Goal: Transaction & Acquisition: Download file/media

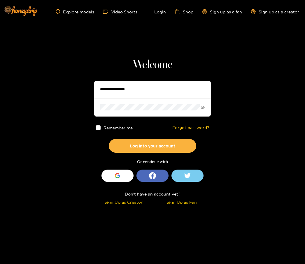
click at [149, 93] on input "text" at bounding box center [152, 90] width 117 height 18
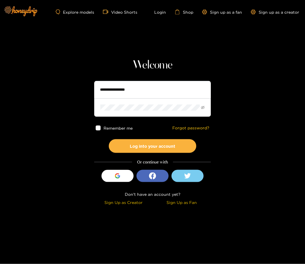
type input "**********"
click at [153, 146] on button "Log into your account" at bounding box center [153, 146] width 88 height 14
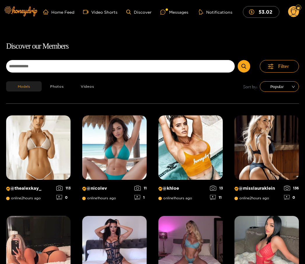
click at [173, 12] on div "Messages" at bounding box center [174, 12] width 28 height 7
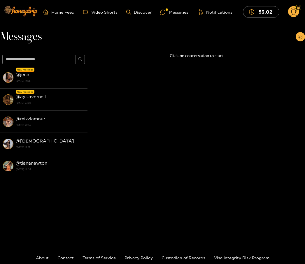
click at [39, 97] on strong "@ aysiavernell" at bounding box center [31, 96] width 30 height 5
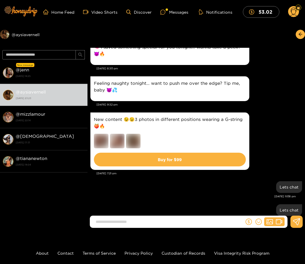
scroll to position [514, 0]
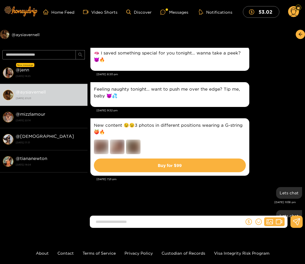
click at [296, 11] on icon at bounding box center [294, 13] width 7 height 10
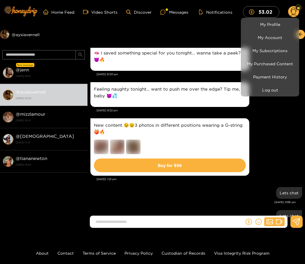
click at [33, 70] on div at bounding box center [152, 132] width 305 height 264
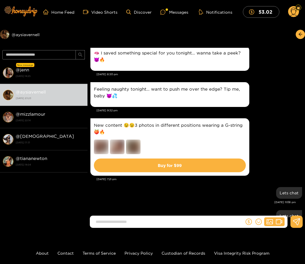
click at [273, 106] on div "Feeling naughty tonight… want to push me over the edge? Tip me, baby 😈💦" at bounding box center [196, 95] width 212 height 28
click at [53, 72] on div "@ jenn [DATE] 14:25" at bounding box center [50, 72] width 69 height 13
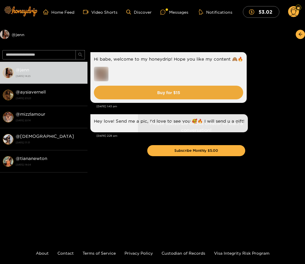
click at [37, 90] on strong "@ aysiavernell" at bounding box center [31, 92] width 30 height 5
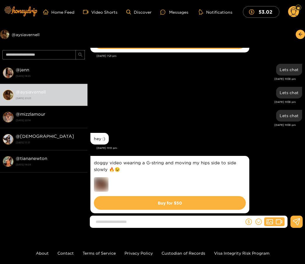
scroll to position [638, 0]
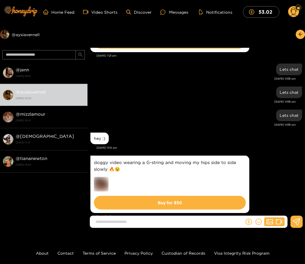
click at [11, 92] on img at bounding box center [8, 95] width 11 height 11
click at [171, 13] on div "Messages" at bounding box center [174, 12] width 28 height 7
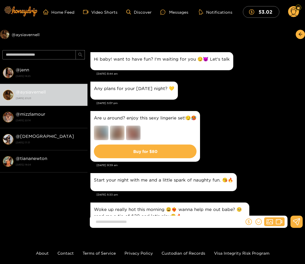
click at [295, 13] on circle at bounding box center [293, 11] width 11 height 11
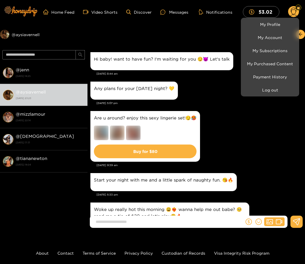
click at [275, 65] on link "My Purchased Content" at bounding box center [269, 64] width 55 height 10
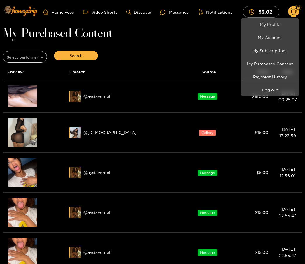
click at [101, 97] on div at bounding box center [152, 132] width 305 height 264
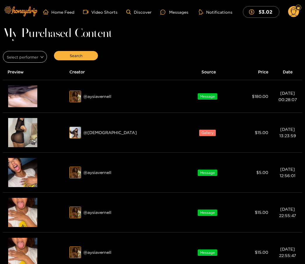
click at [198, 94] on span "Message" at bounding box center [208, 96] width 20 height 6
click at [25, 94] on img at bounding box center [22, 96] width 29 height 22
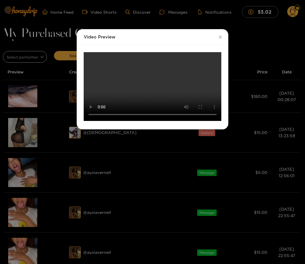
click at [151, 121] on video "Your browser does not support the video tag." at bounding box center [153, 86] width 138 height 69
click at [163, 121] on video "Your browser does not support the video tag." at bounding box center [153, 86] width 138 height 69
click at [220, 37] on icon "close" at bounding box center [220, 37] width 3 height 3
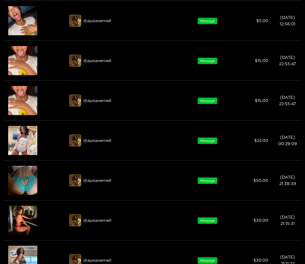
scroll to position [152, 0]
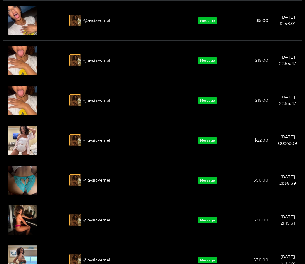
click at [25, 183] on div "Preview" at bounding box center [23, 180] width 16 height 11
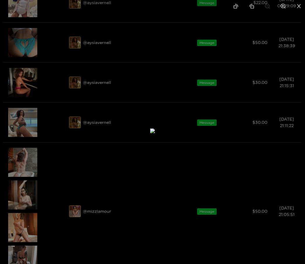
scroll to position [304, 0]
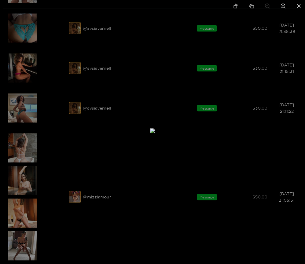
click at [17, 245] on div at bounding box center [152, 132] width 305 height 264
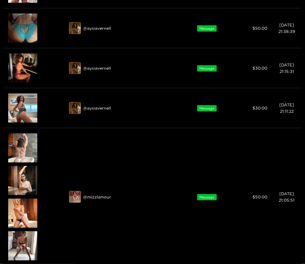
scroll to position [305, 0]
click at [23, 243] on icon "eye" at bounding box center [22, 242] width 4 height 3
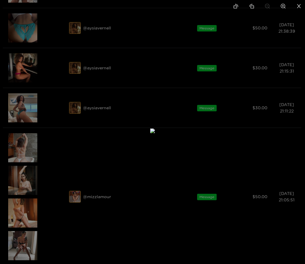
click at [25, 181] on div at bounding box center [152, 132] width 305 height 264
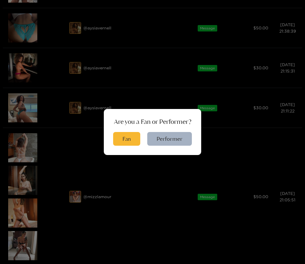
click at [130, 146] on button "Fan" at bounding box center [126, 139] width 27 height 14
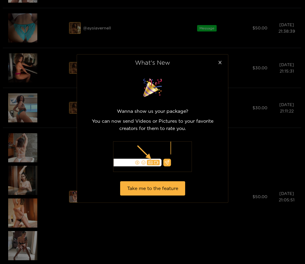
click at [225, 156] on div "Wanna show us your package? You can now send Videos or Pictures to your favorit…" at bounding box center [152, 136] width 151 height 132
click at [222, 71] on span "Close" at bounding box center [220, 63] width 16 height 16
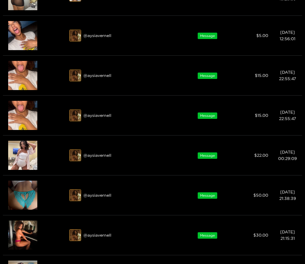
scroll to position [138, 0]
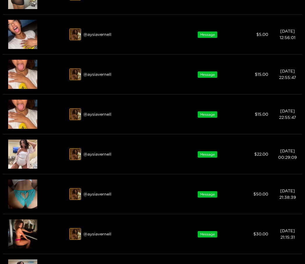
click at [28, 228] on div "Preview" at bounding box center [22, 234] width 29 height 29
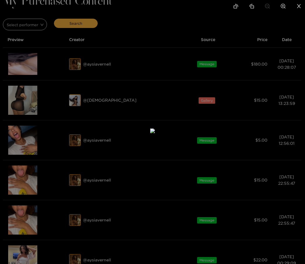
scroll to position [0, 0]
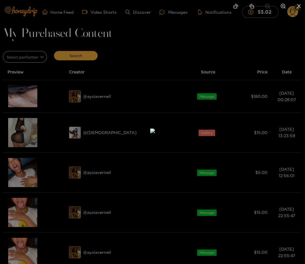
click at [295, 10] on li at bounding box center [299, 6] width 12 height 13
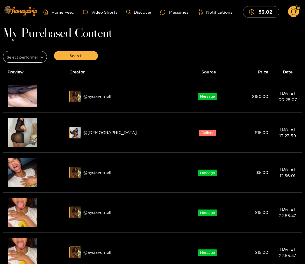
click at [23, 135] on div "Preview" at bounding box center [23, 133] width 16 height 11
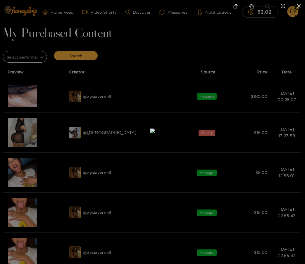
click at [25, 171] on div at bounding box center [152, 132] width 305 height 264
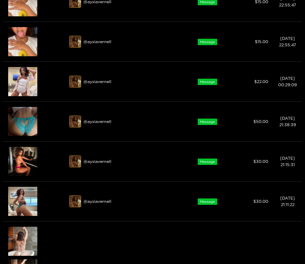
click at [24, 203] on div "Preview" at bounding box center [23, 202] width 16 height 11
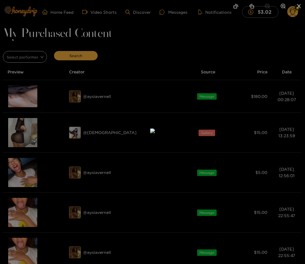
click at [297, 8] on icon "close" at bounding box center [298, 6] width 5 height 5
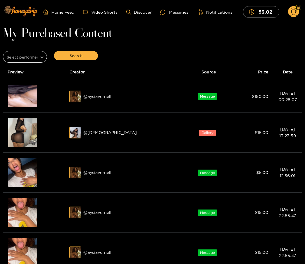
click at [121, 98] on div "@ aysiavernell" at bounding box center [124, 97] width 110 height 12
click at [102, 98] on div "@ aysiavernell" at bounding box center [124, 97] width 110 height 12
click at [28, 97] on img at bounding box center [22, 96] width 29 height 22
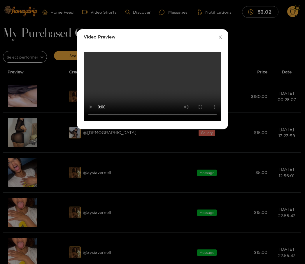
click at [152, 121] on video "Your browser does not support the video tag." at bounding box center [153, 86] width 138 height 69
click at [221, 33] on span "Close" at bounding box center [220, 37] width 16 height 16
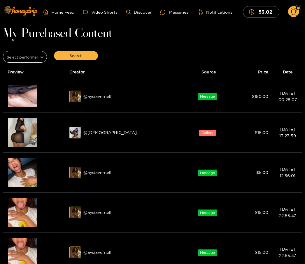
click at [171, 15] on div "Messages" at bounding box center [174, 12] width 28 height 7
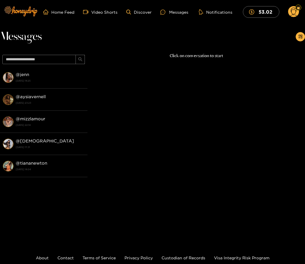
click at [50, 101] on strong "[DATE] 23:23" at bounding box center [50, 102] width 69 height 5
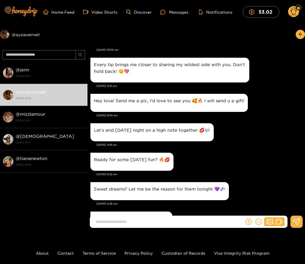
scroll to position [200, 0]
